Goal: Transaction & Acquisition: Obtain resource

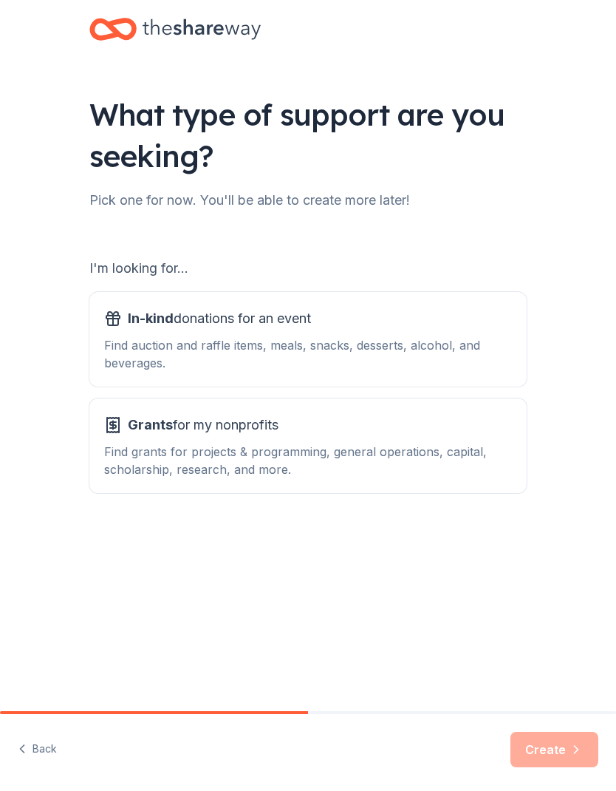
click at [367, 441] on div "Grants for my nonprofits Find grants for projects & programming, general operat…" at bounding box center [308, 445] width 408 height 65
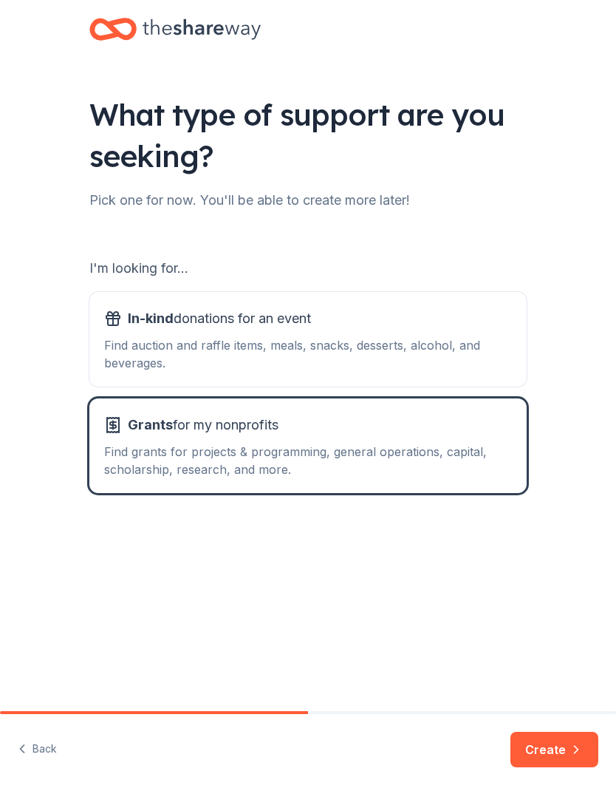
click at [567, 745] on button "Create" at bounding box center [555, 749] width 88 height 35
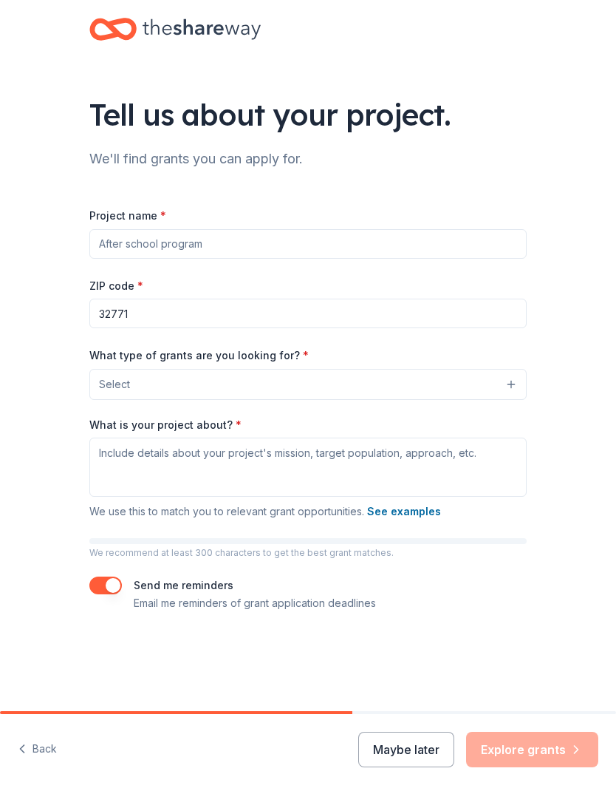
click at [419, 237] on input "Project name *" at bounding box center [308, 244] width 438 height 30
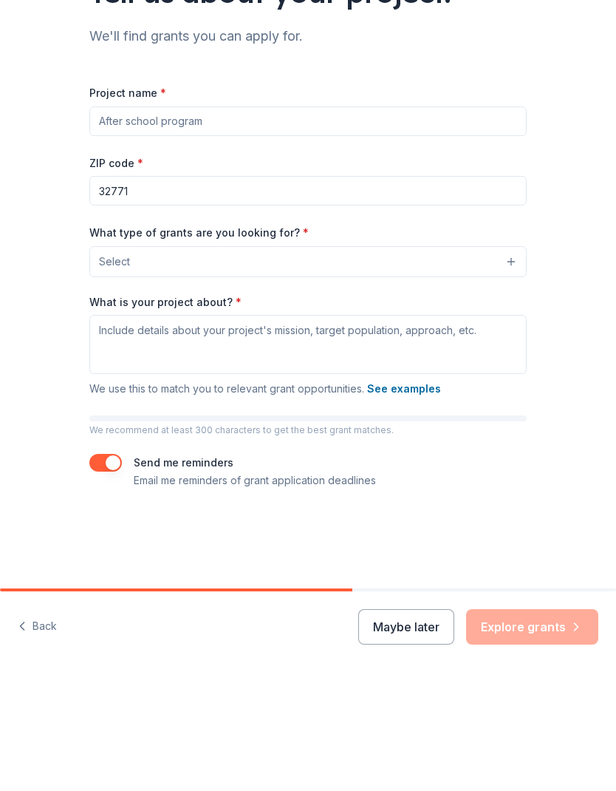
click at [509, 369] on button "Select" at bounding box center [308, 384] width 438 height 31
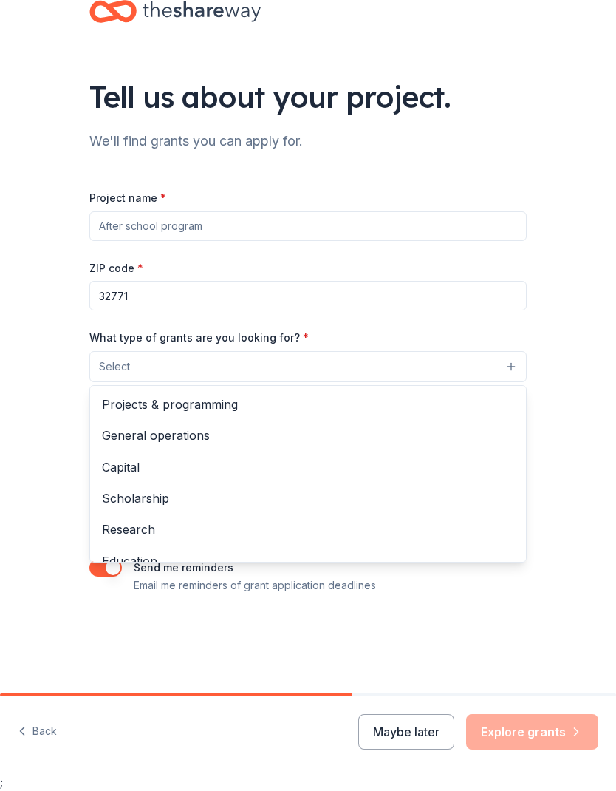
click at [234, 407] on span "Projects & programming" at bounding box center [308, 404] width 412 height 19
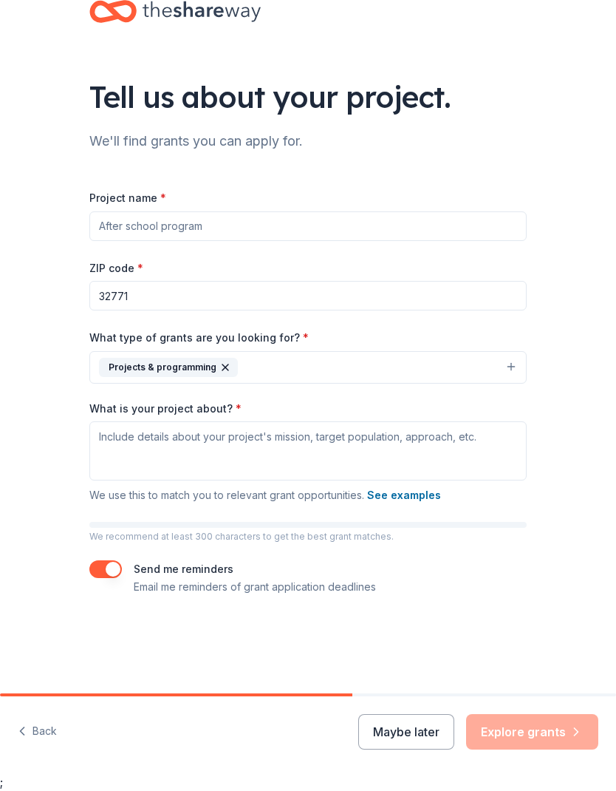
click at [410, 225] on input "Project name *" at bounding box center [308, 226] width 438 height 30
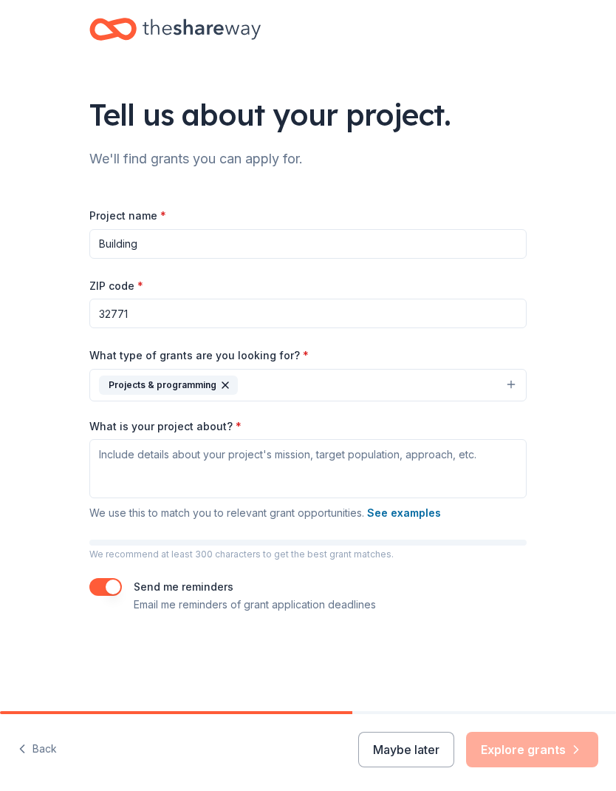
click at [199, 249] on input "Building" at bounding box center [308, 244] width 438 height 30
type input "B"
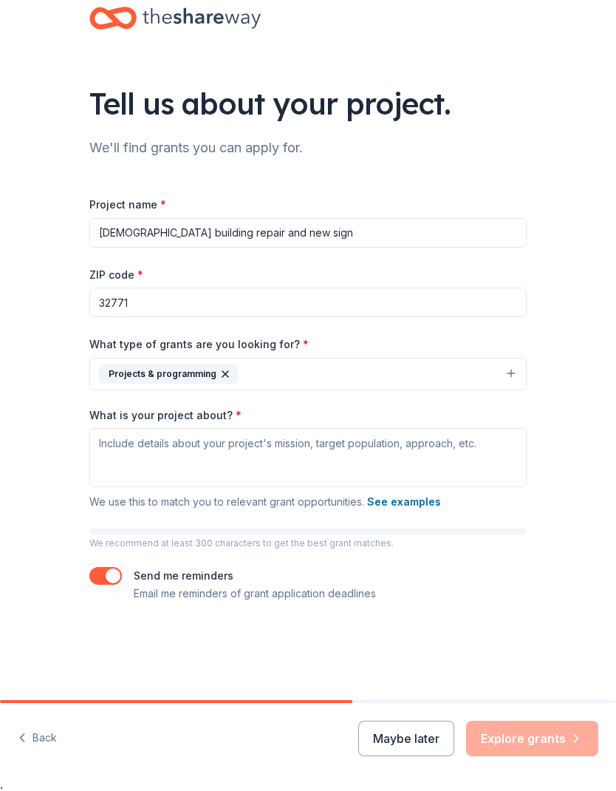
scroll to position [18, 0]
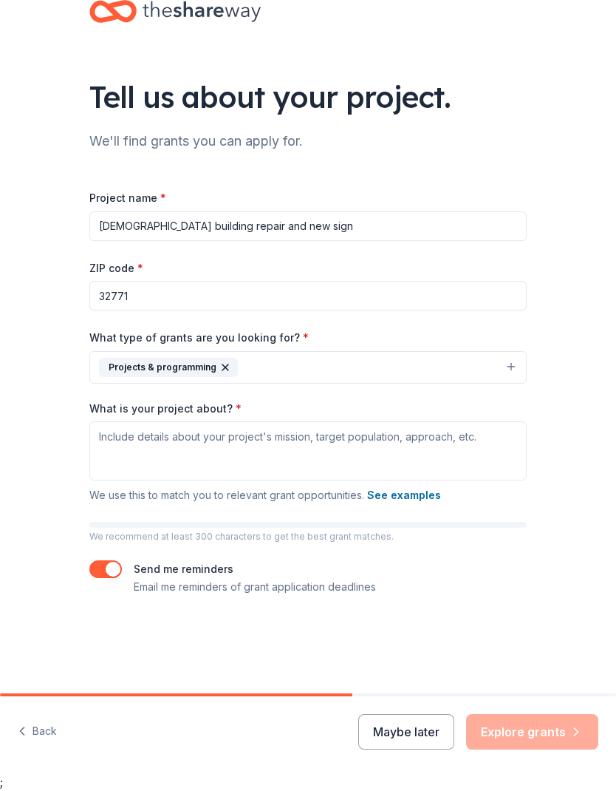
type input "[DEMOGRAPHIC_DATA] building repair and new sign"
click at [408, 497] on button "See examples" at bounding box center [404, 495] width 74 height 18
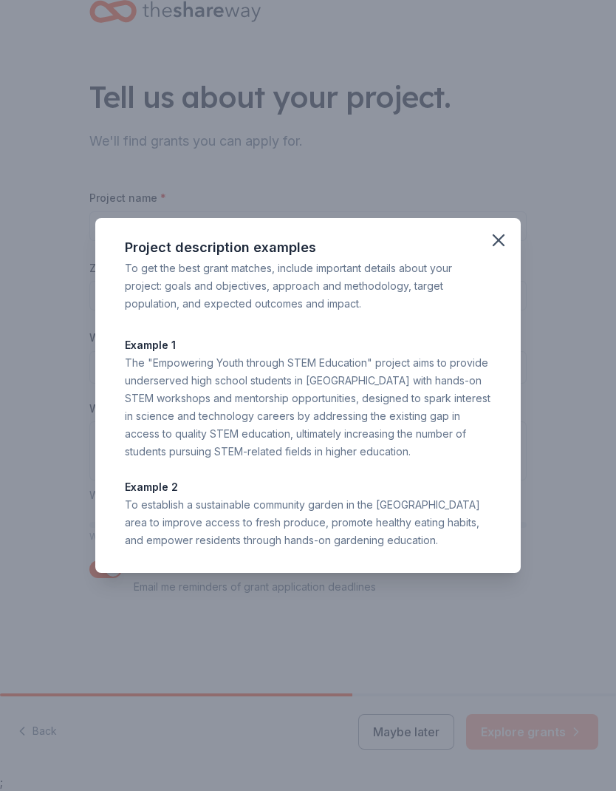
click at [497, 239] on icon "button" at bounding box center [499, 240] width 10 height 10
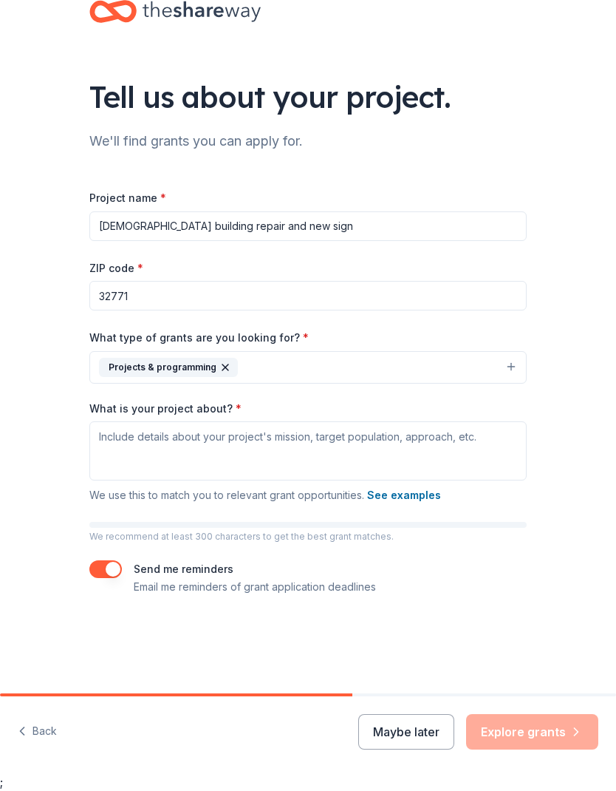
scroll to position [0, 0]
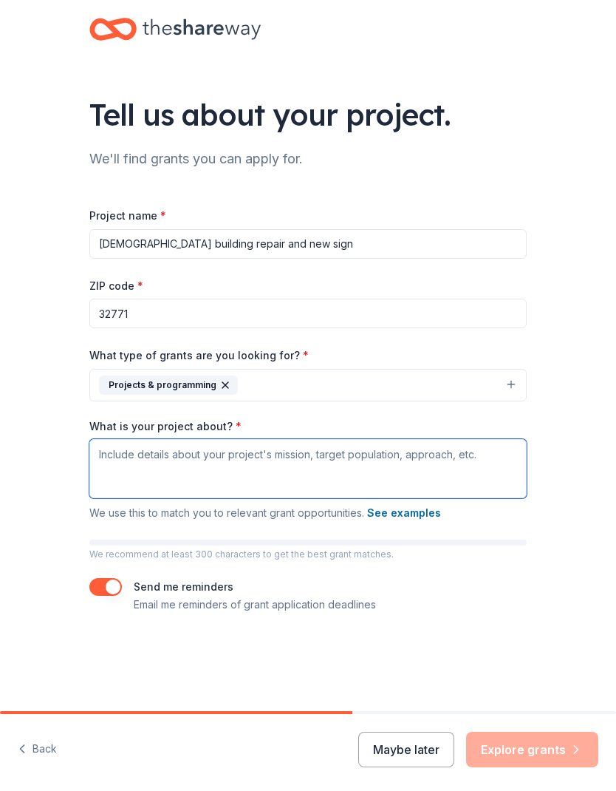
click at [265, 465] on textarea "What is your project about? *" at bounding box center [308, 468] width 438 height 59
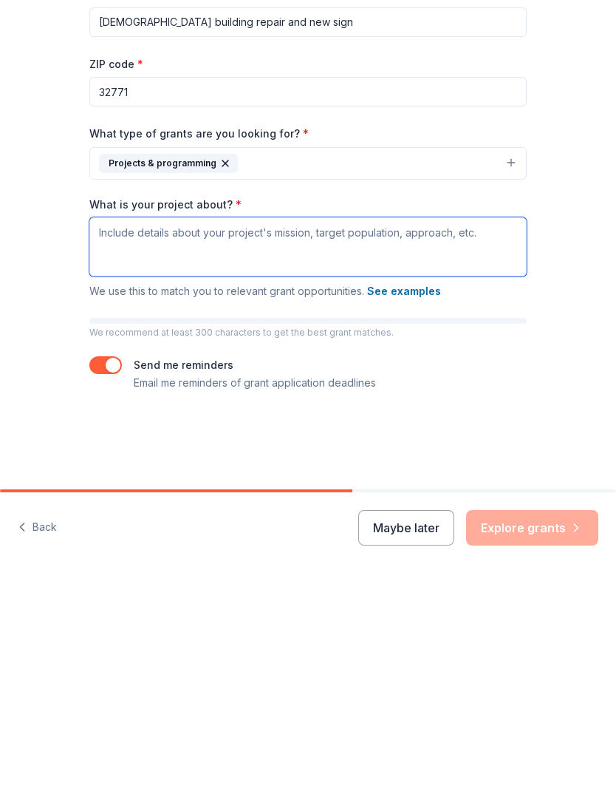
paste textarea "Facility Improvement & Renovation Project"
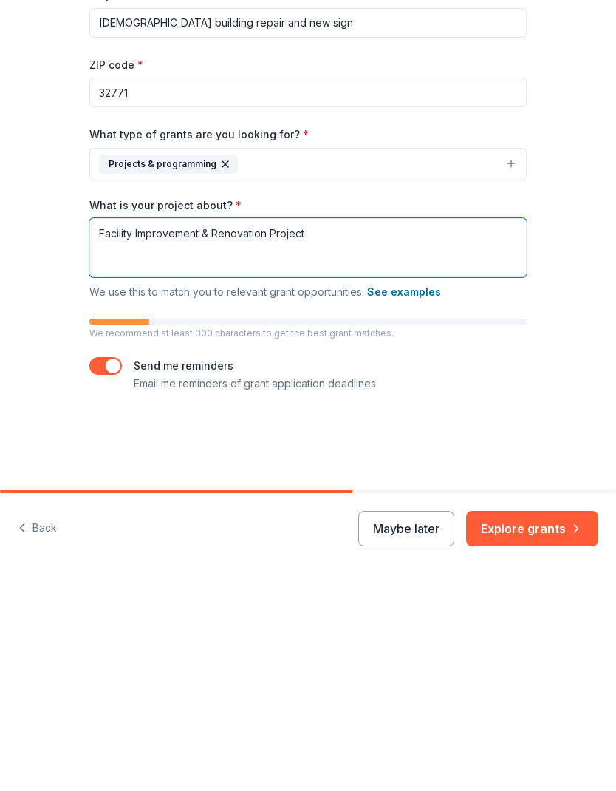
click at [344, 439] on textarea "Facility Improvement & Renovation Project" at bounding box center [308, 468] width 438 height 59
type textarea "Facility Improvement"
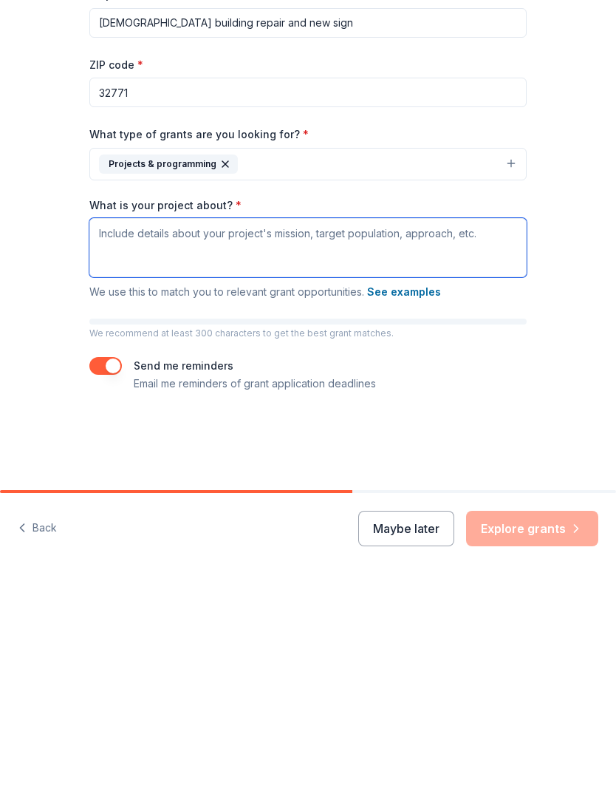
scroll to position [18, 0]
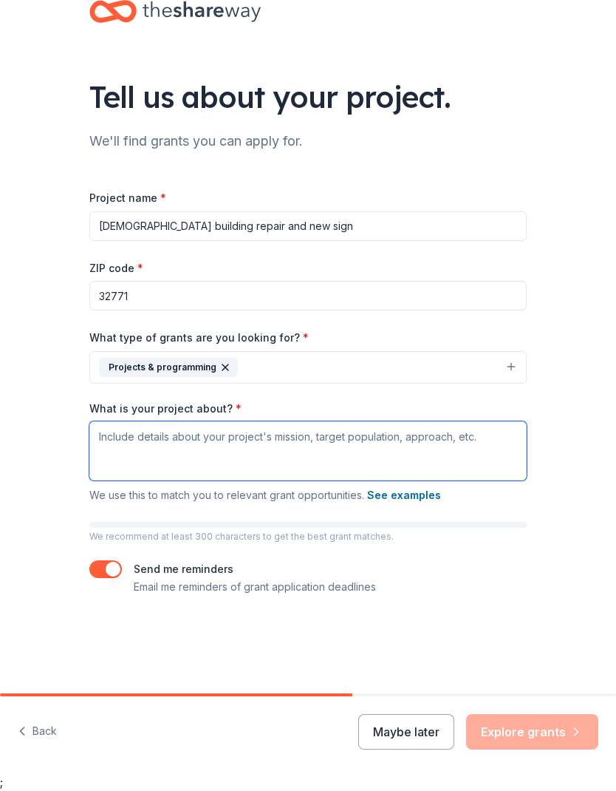
click at [176, 444] on textarea "What is your project about? *" at bounding box center [308, 450] width 438 height 59
paste textarea "Victory Temple of God’s Sanford campus serves as a central hub for worship, you…"
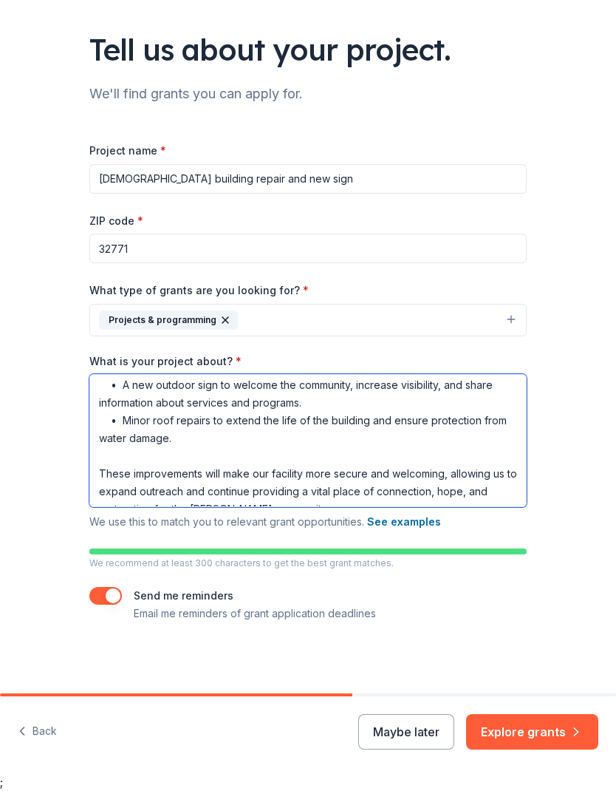
scroll to position [48, 0]
type textarea "Victory Temple of God’s Sanford campus serves as a central hub for worship, you…"
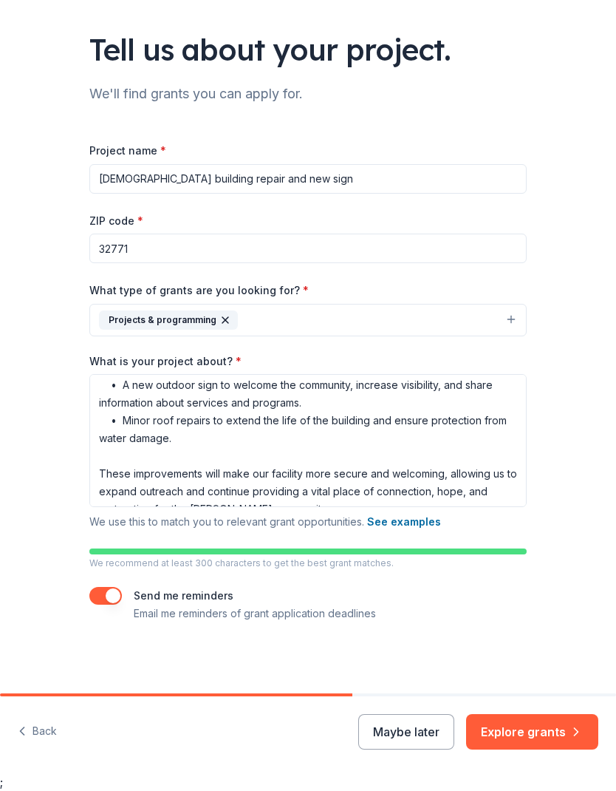
click at [539, 730] on button "Explore grants" at bounding box center [532, 731] width 132 height 35
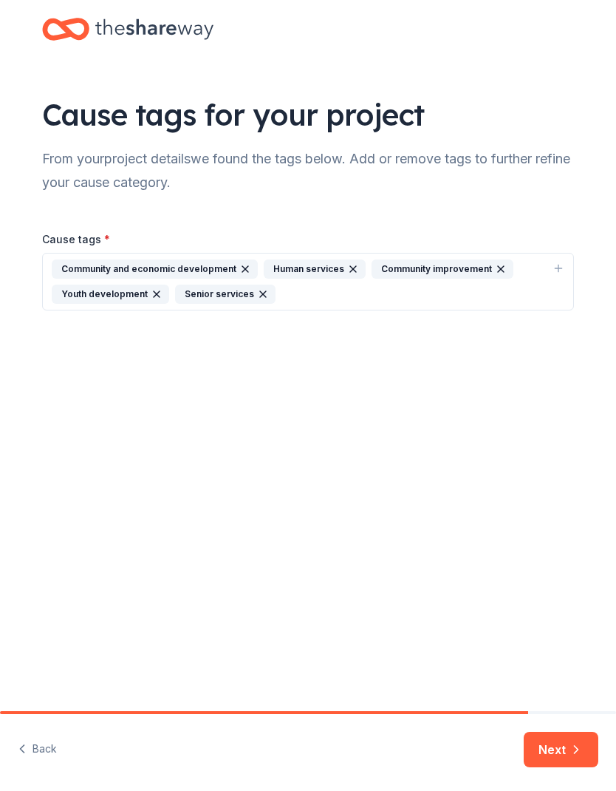
click at [616, 463] on div "Cause tags for your project From your project details we found the tags below. …" at bounding box center [308, 355] width 616 height 711
click at [562, 749] on button "Next" at bounding box center [561, 749] width 75 height 35
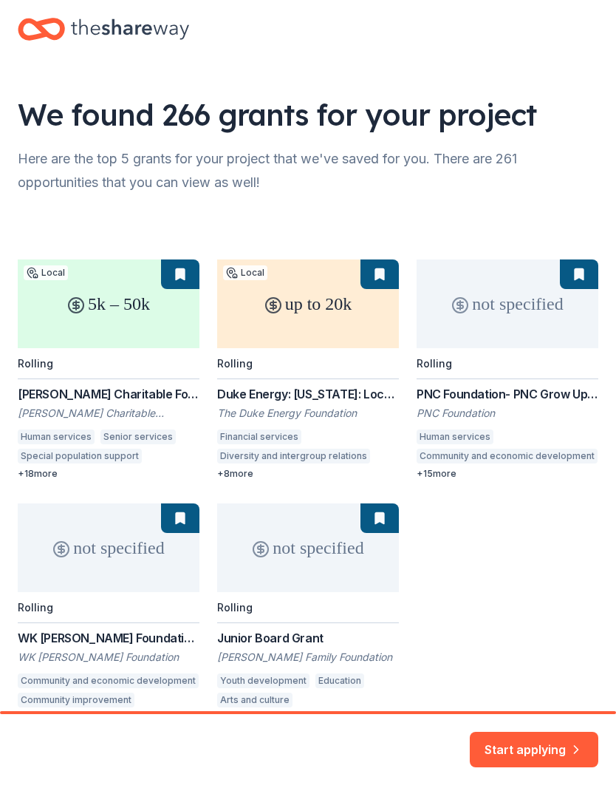
click at [160, 287] on div "5k – 50k Local Rolling Edyth Bush Charitable Foundation Grant Edyth Bush Charit…" at bounding box center [308, 491] width 581 height 464
click at [176, 273] on div "5k – 50k Local Rolling Edyth Bush Charitable Foundation Grant Edyth Bush Charit…" at bounding box center [308, 491] width 581 height 464
click at [186, 271] on div "5k – 50k Local Rolling Edyth Bush Charitable Foundation Grant Edyth Bush Charit…" at bounding box center [308, 491] width 581 height 464
click at [137, 301] on div "5k – 50k Local Rolling Edyth Bush Charitable Foundation Grant Edyth Bush Charit…" at bounding box center [308, 491] width 581 height 464
click at [140, 312] on div "5k – 50k Local Rolling Edyth Bush Charitable Foundation Grant Edyth Bush Charit…" at bounding box center [308, 491] width 581 height 464
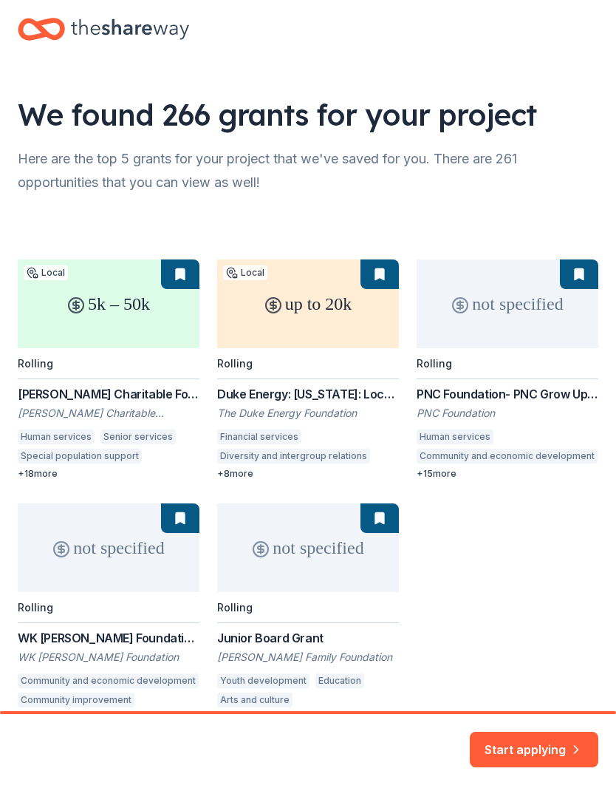
click at [540, 739] on button "Start applying" at bounding box center [534, 740] width 129 height 35
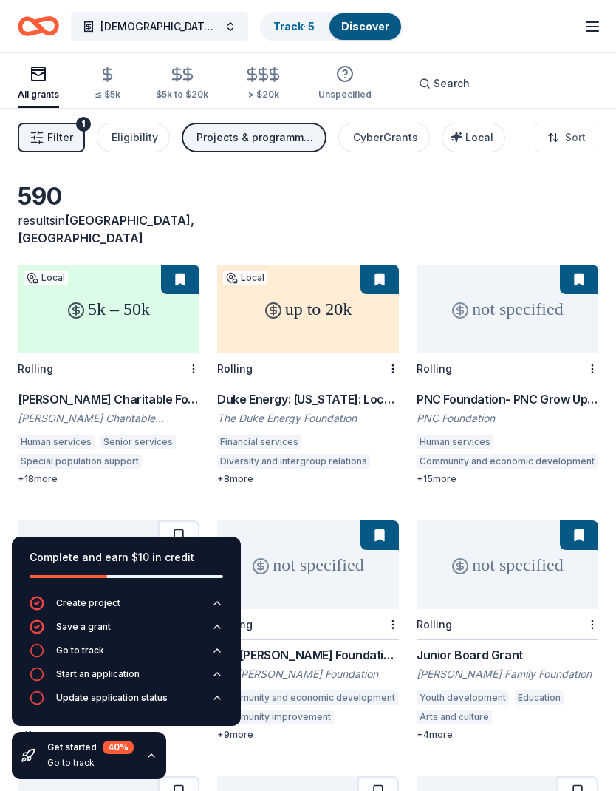
click at [141, 133] on div "Eligibility" at bounding box center [135, 138] width 47 height 18
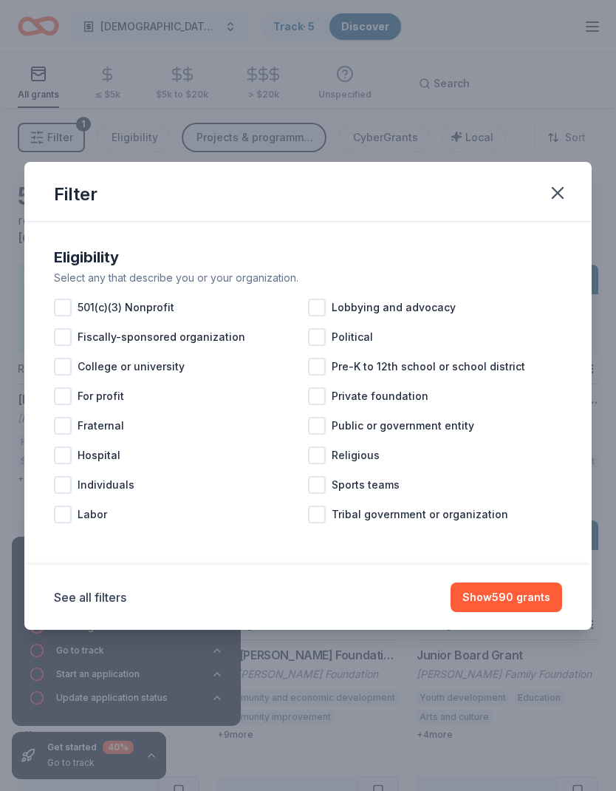
click at [66, 300] on div at bounding box center [63, 308] width 18 height 18
click at [314, 460] on div at bounding box center [317, 455] width 18 height 18
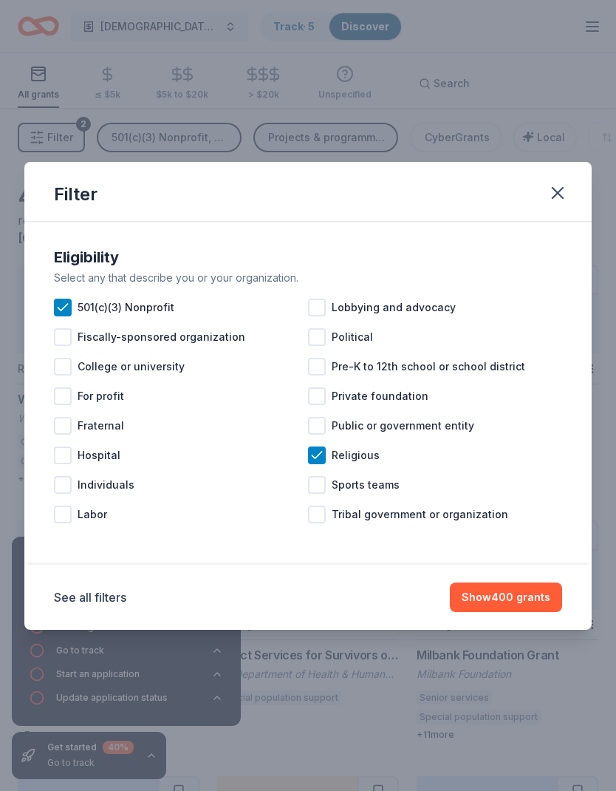
click at [317, 388] on div at bounding box center [317, 396] width 18 height 18
click at [506, 602] on button "Show 382 grants" at bounding box center [507, 597] width 111 height 30
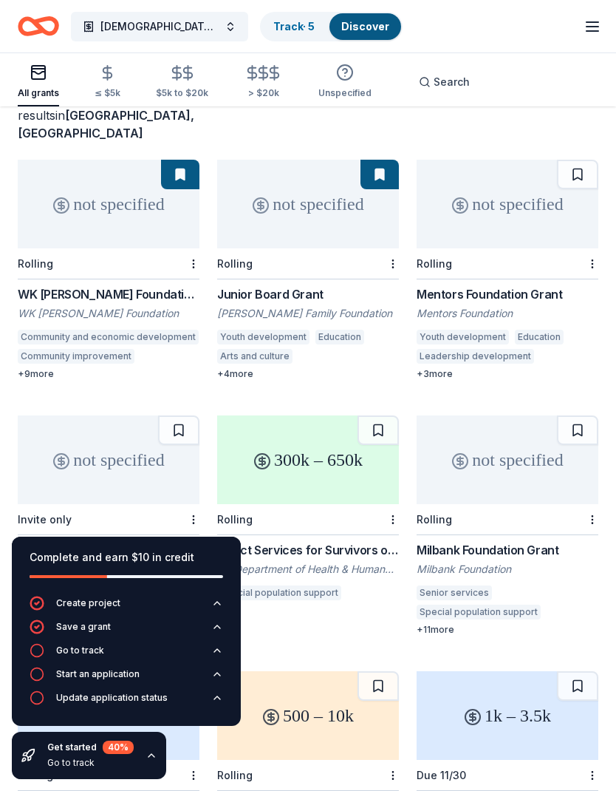
scroll to position [106, 0]
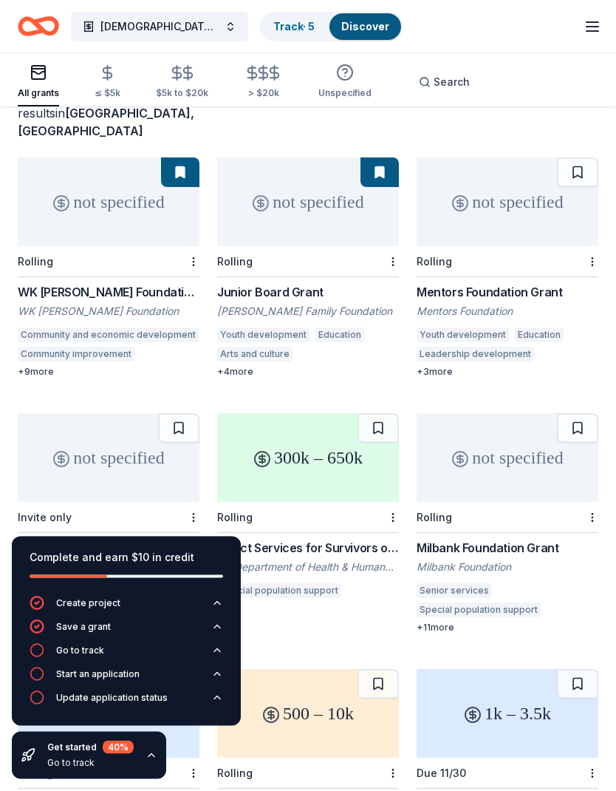
click at [154, 761] on icon "button" at bounding box center [152, 755] width 12 height 12
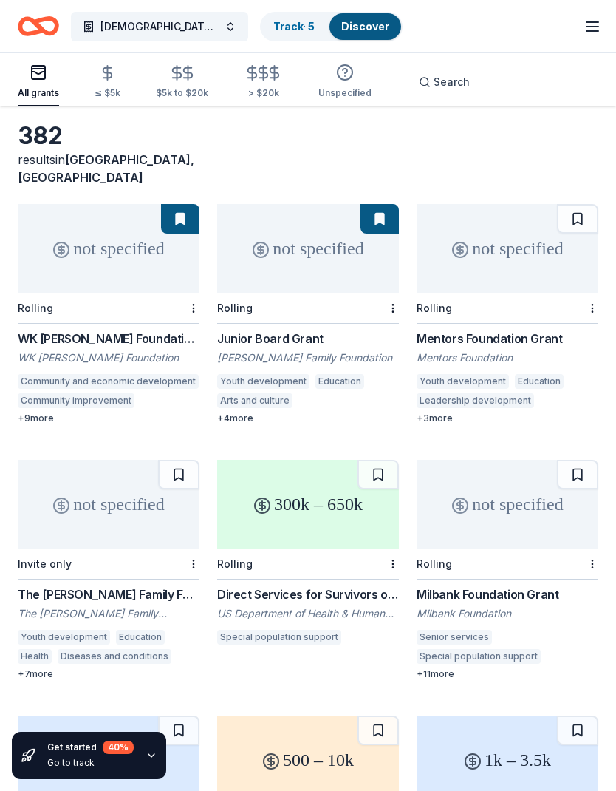
scroll to position [0, 0]
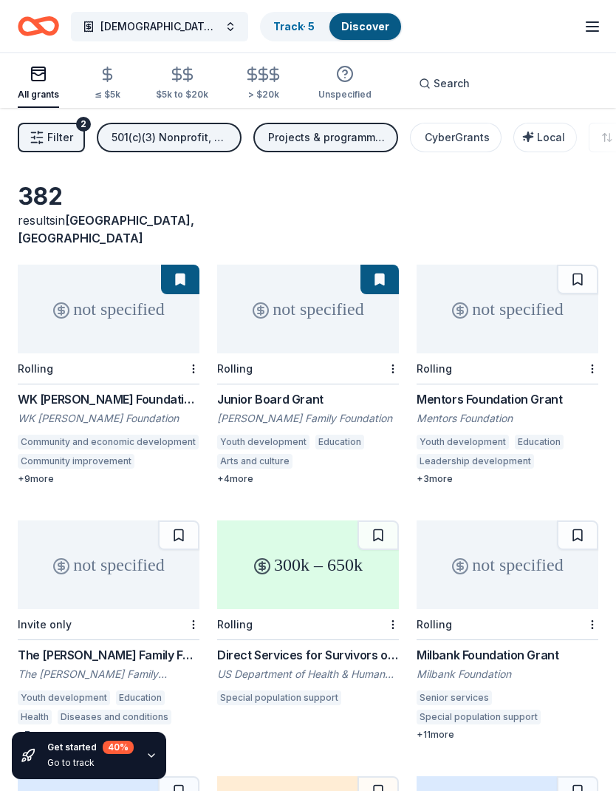
click at [345, 542] on div "300k – 650k" at bounding box center [308, 564] width 182 height 89
click at [53, 132] on span "Filter" at bounding box center [60, 138] width 26 height 18
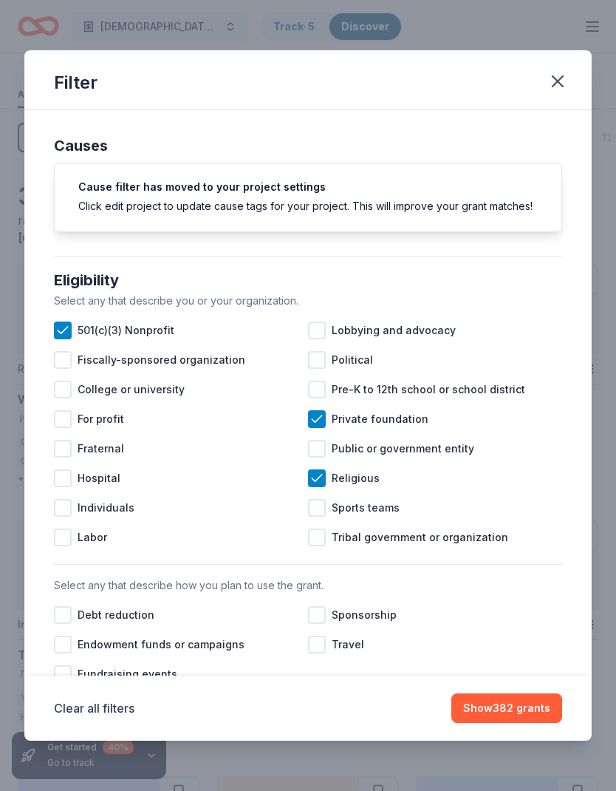
click at [321, 415] on icon at bounding box center [317, 419] width 15 height 15
click at [519, 704] on button "Show 400 grants" at bounding box center [506, 708] width 112 height 30
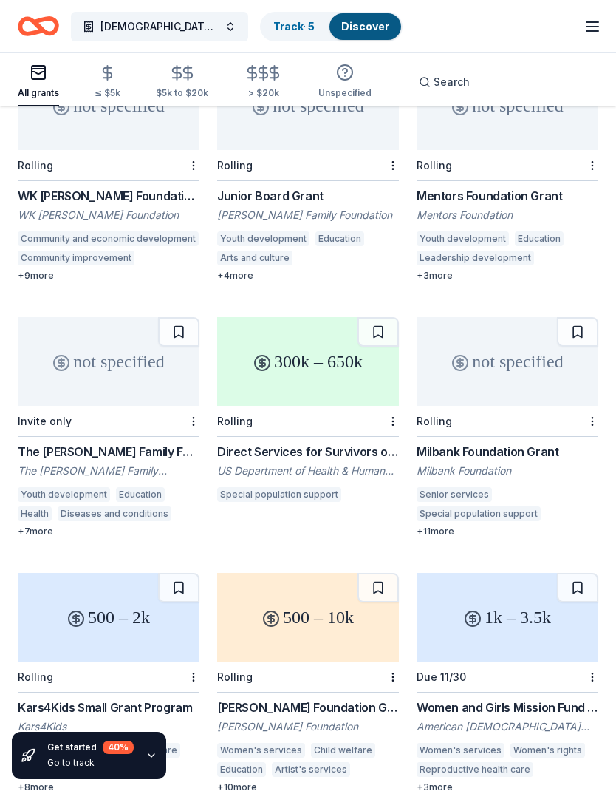
scroll to position [200, 0]
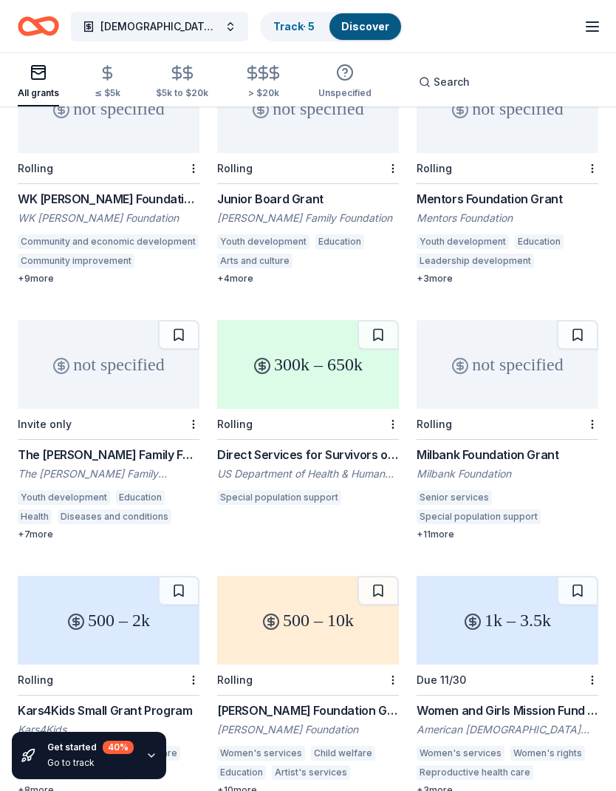
click at [324, 345] on div "300k – 650k" at bounding box center [308, 364] width 182 height 89
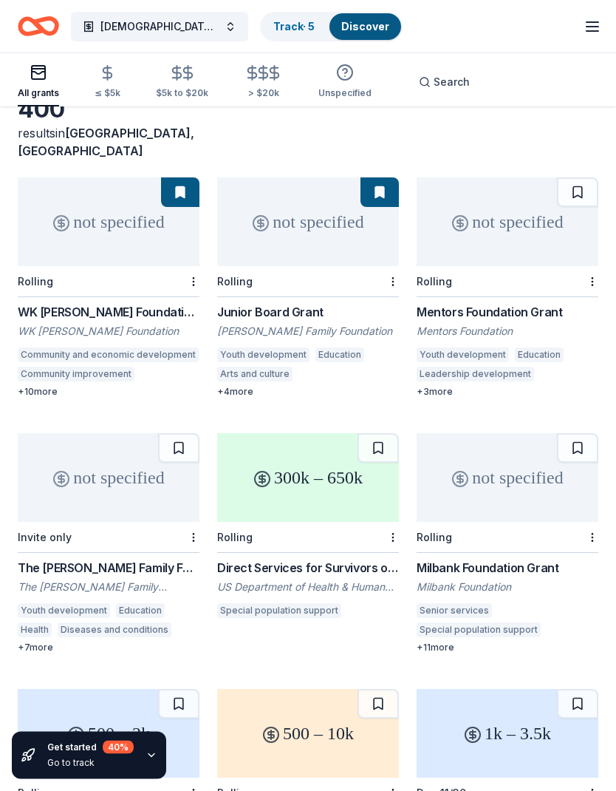
scroll to position [87, 0]
click at [329, 488] on div "300k – 650k" at bounding box center [308, 477] width 182 height 89
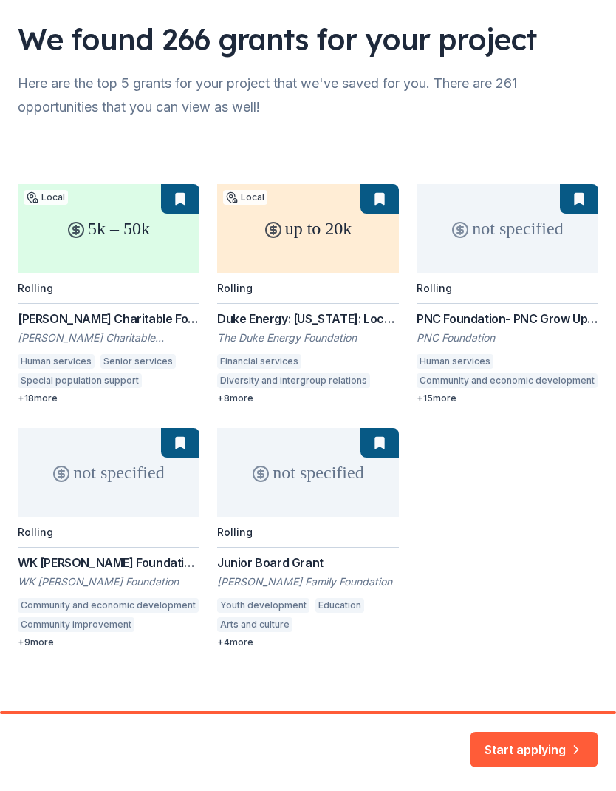
scroll to position [75, 0]
click at [112, 230] on div "5k – 50k Local Rolling Edyth Bush Charitable Foundation Grant Edyth Bush Charit…" at bounding box center [308, 417] width 581 height 464
click at [164, 219] on div "5k – 50k Local Rolling Edyth Bush Charitable Foundation Grant Edyth Bush Charit…" at bounding box center [308, 417] width 581 height 464
click at [126, 230] on div "5k – 50k Local Rolling Edyth Bush Charitable Foundation Grant Edyth Bush Charit…" at bounding box center [308, 417] width 581 height 464
click at [102, 244] on div "5k – 50k Local Rolling Edyth Bush Charitable Foundation Grant Edyth Bush Charit…" at bounding box center [308, 417] width 581 height 464
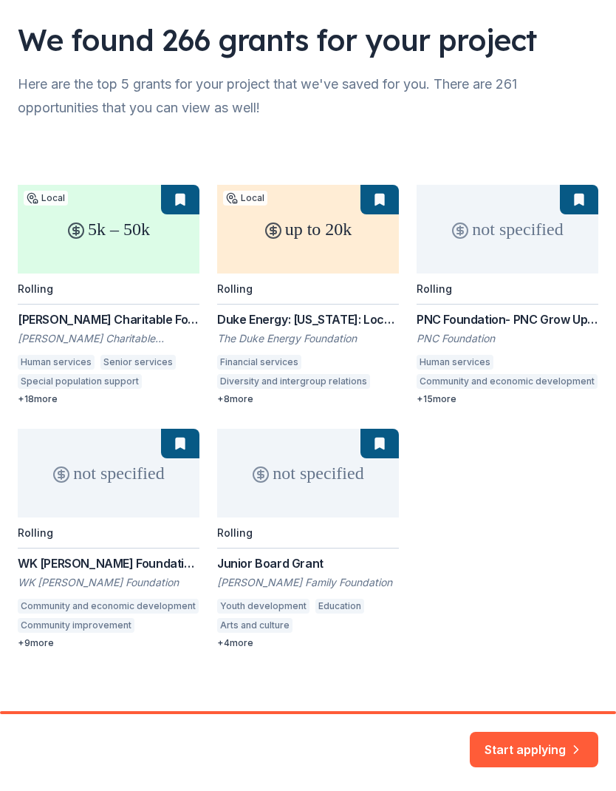
click at [101, 243] on div "5k – 50k Local Rolling Edyth Bush Charitable Foundation Grant Edyth Bush Charit…" at bounding box center [308, 417] width 581 height 464
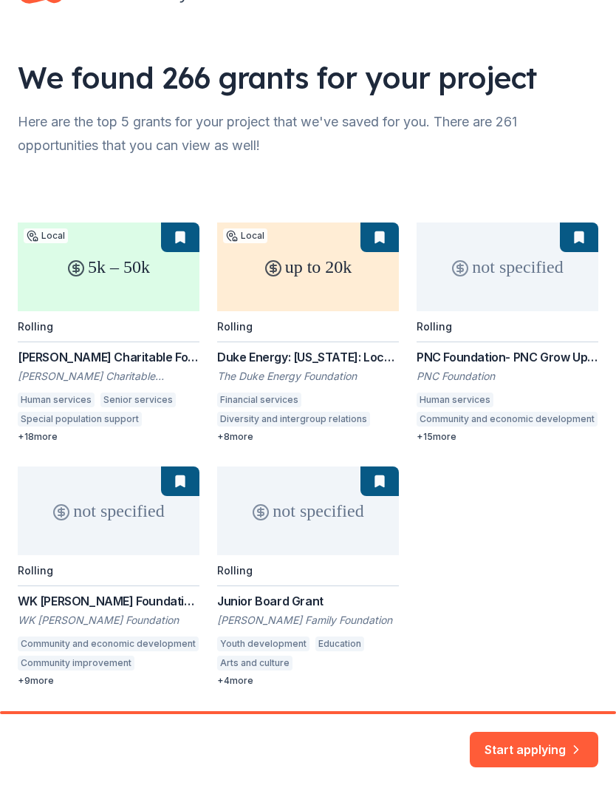
scroll to position [26, 0]
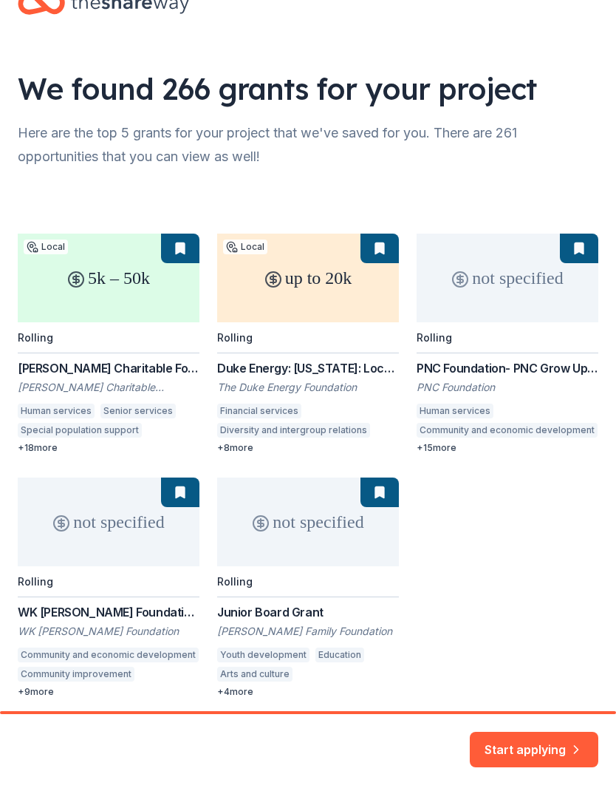
click at [141, 269] on div "5k – 50k Local Rolling Edyth Bush Charitable Foundation Grant Edyth Bush Charit…" at bounding box center [308, 466] width 581 height 464
click at [546, 734] on button "Start applying" at bounding box center [534, 740] width 129 height 35
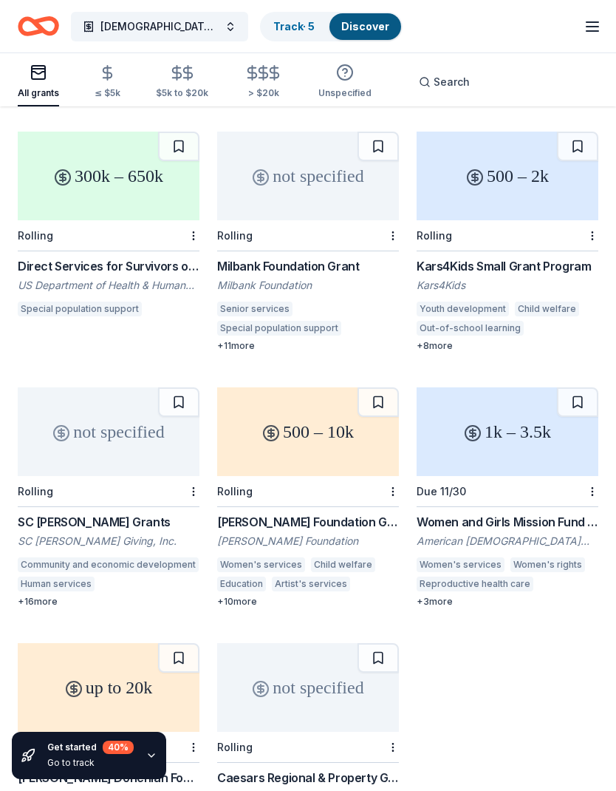
scroll to position [1155, 0]
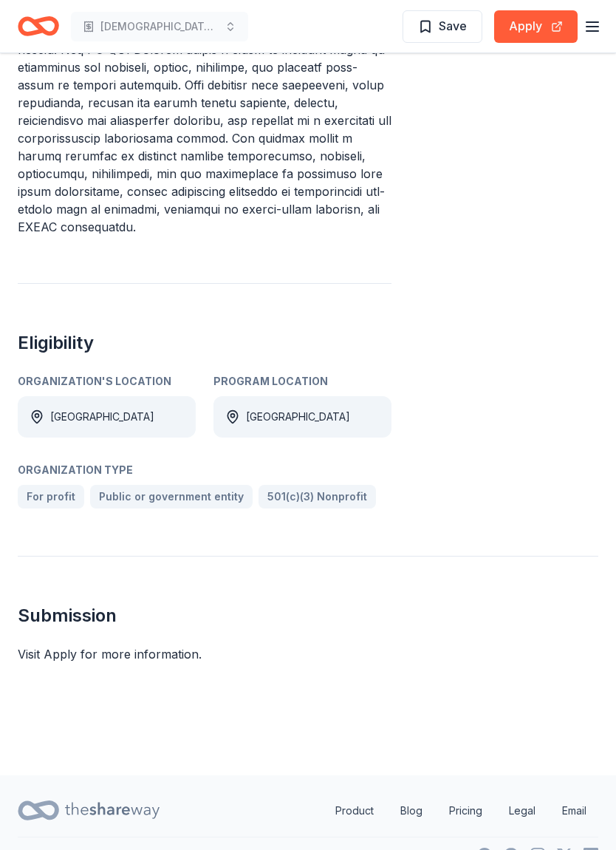
scroll to position [722, 0]
